Goal: Information Seeking & Learning: Learn about a topic

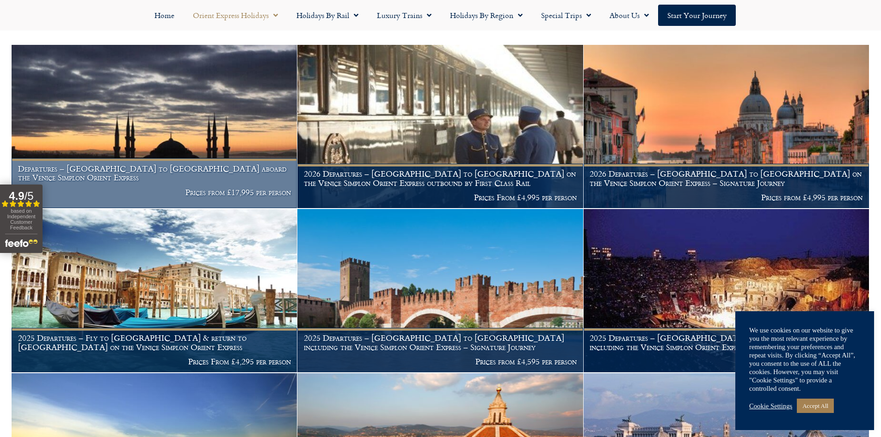
scroll to position [344, 0]
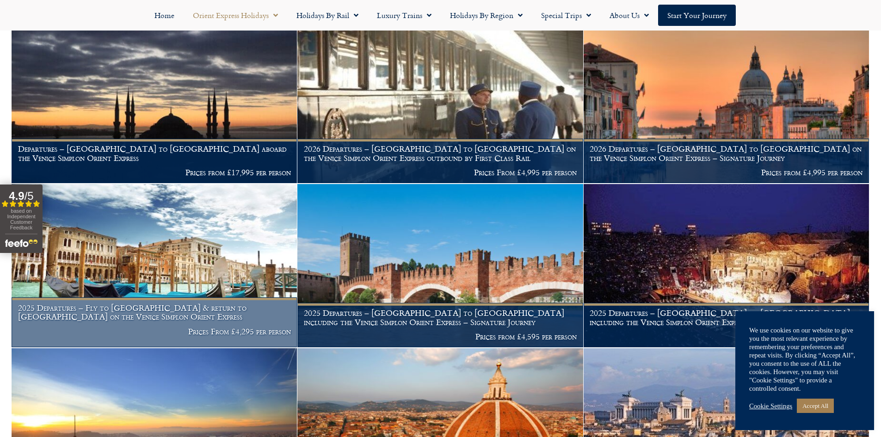
click at [255, 268] on img at bounding box center [154, 265] width 285 height 163
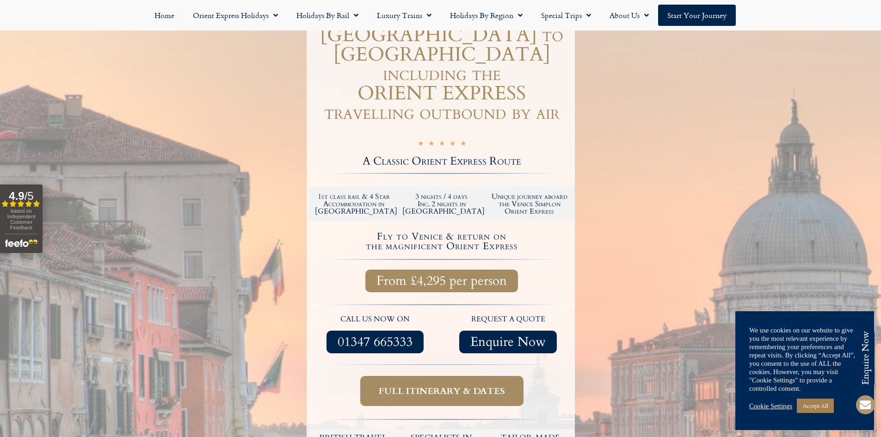
scroll to position [139, 0]
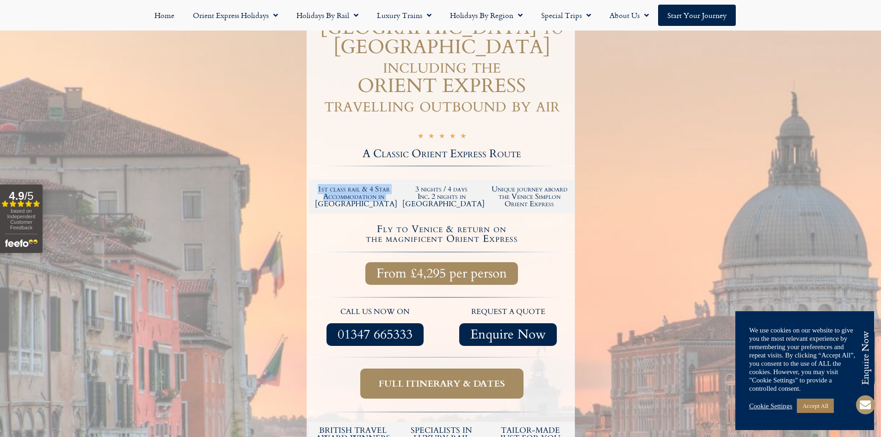
drag, startPoint x: 315, startPoint y: 171, endPoint x: 329, endPoint y: 184, distance: 19.0
click at [329, 185] on h2 "1st class rail & 4 Star Accommodation in Venice" at bounding box center [354, 196] width 79 height 22
click at [329, 185] on h2 "1st class rail & 4 Star Accommodation in [GEOGRAPHIC_DATA]" at bounding box center [354, 196] width 79 height 22
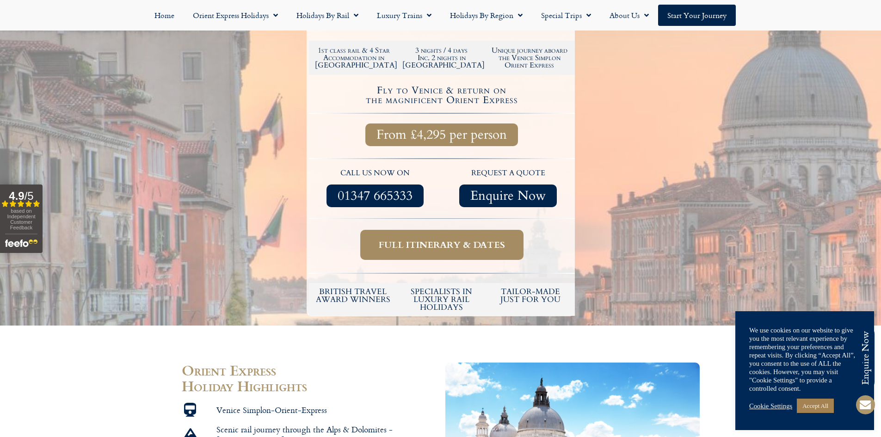
drag, startPoint x: 527, startPoint y: 166, endPoint x: 522, endPoint y: 200, distance: 34.1
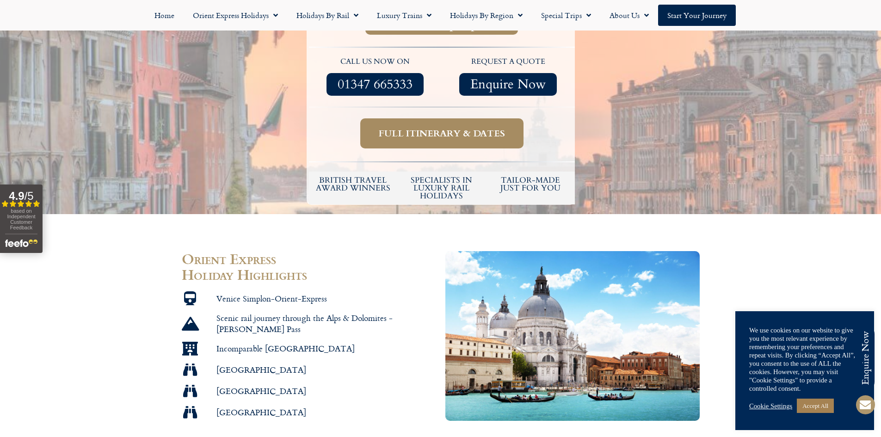
scroll to position [393, 0]
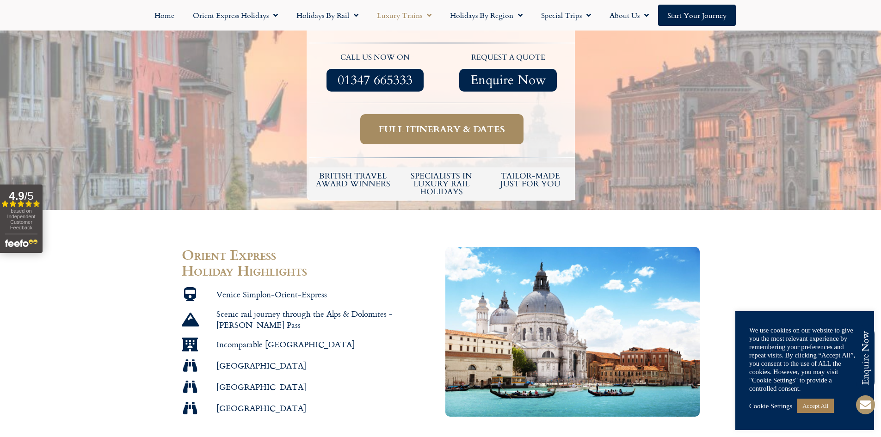
click at [399, 11] on link "Luxury Trains" at bounding box center [404, 15] width 73 height 21
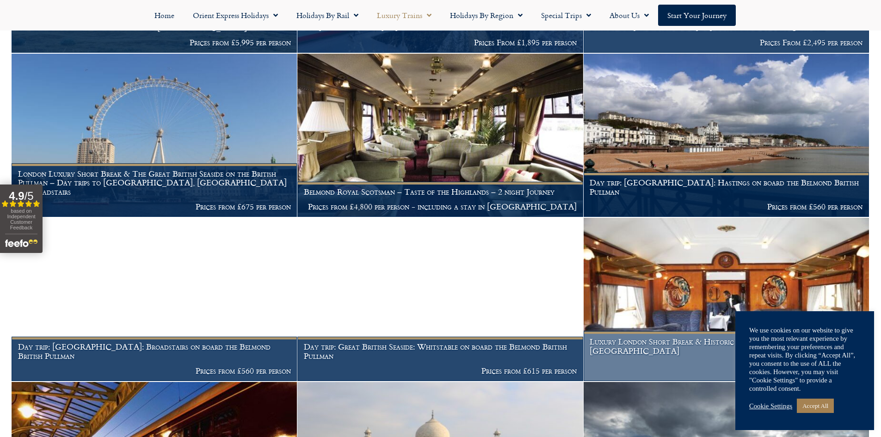
scroll to position [1341, 0]
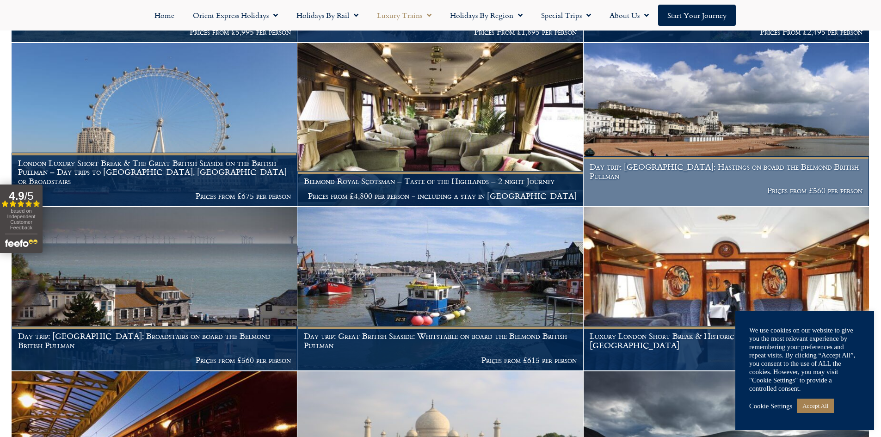
click at [655, 157] on figcaption "Day trip: Great British Seaside: Hastings on board the Belmond British Pullman …" at bounding box center [725, 181] width 285 height 50
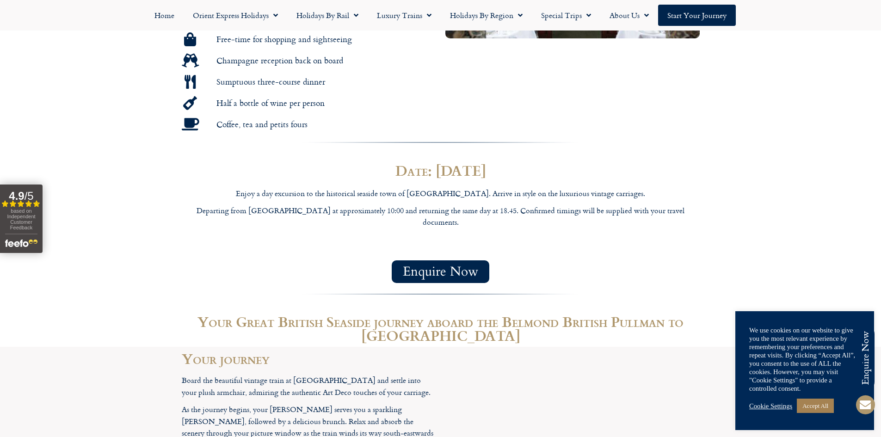
scroll to position [786, 0]
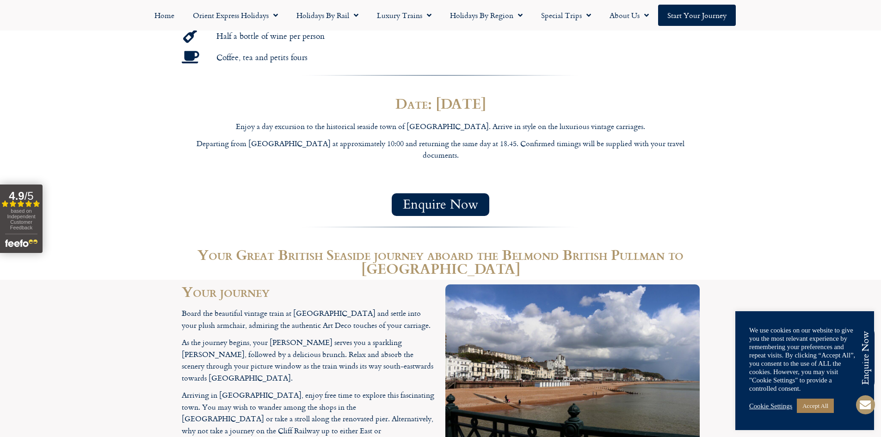
drag, startPoint x: 488, startPoint y: 306, endPoint x: 480, endPoint y: 304, distance: 8.1
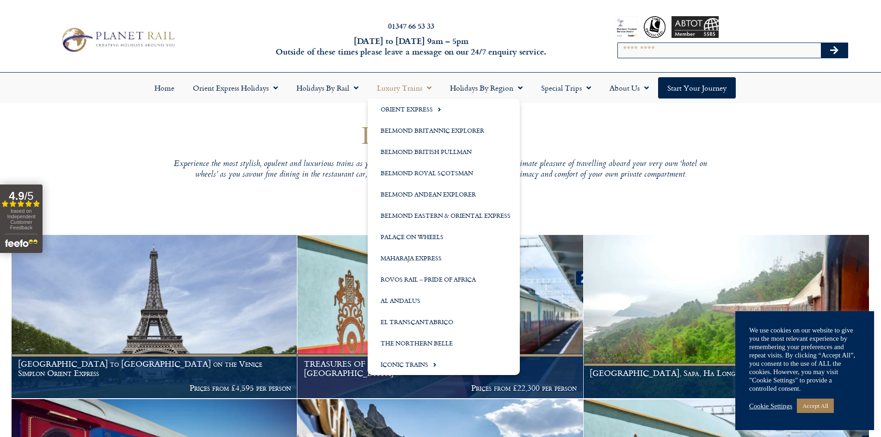
drag, startPoint x: 425, startPoint y: 295, endPoint x: 459, endPoint y: 0, distance: 297.3
